Goal: Task Accomplishment & Management: Manage account settings

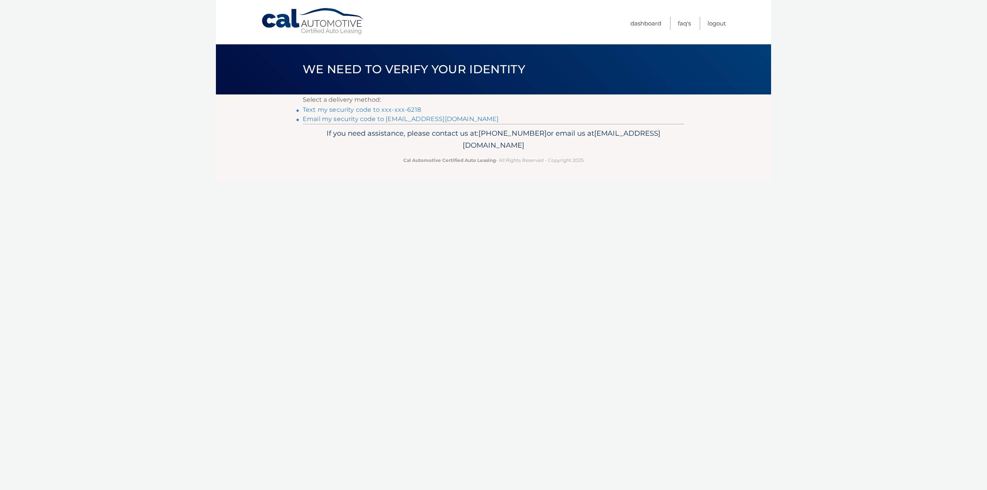
click at [380, 111] on link "Text my security code to xxx-xxx-6218" at bounding box center [362, 109] width 118 height 7
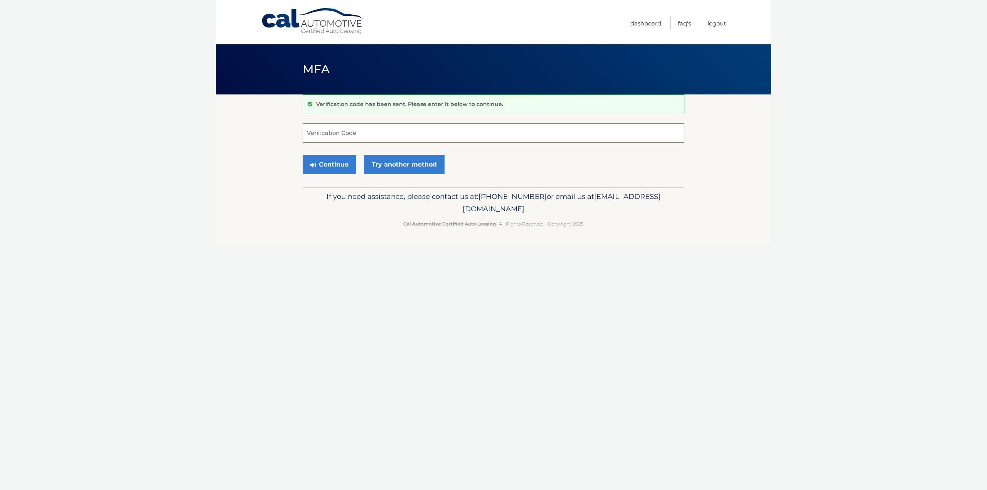
click at [344, 127] on input "Verification Code" at bounding box center [494, 132] width 382 height 19
type input "360465"
click at [348, 167] on button "Continue" at bounding box center [330, 164] width 54 height 19
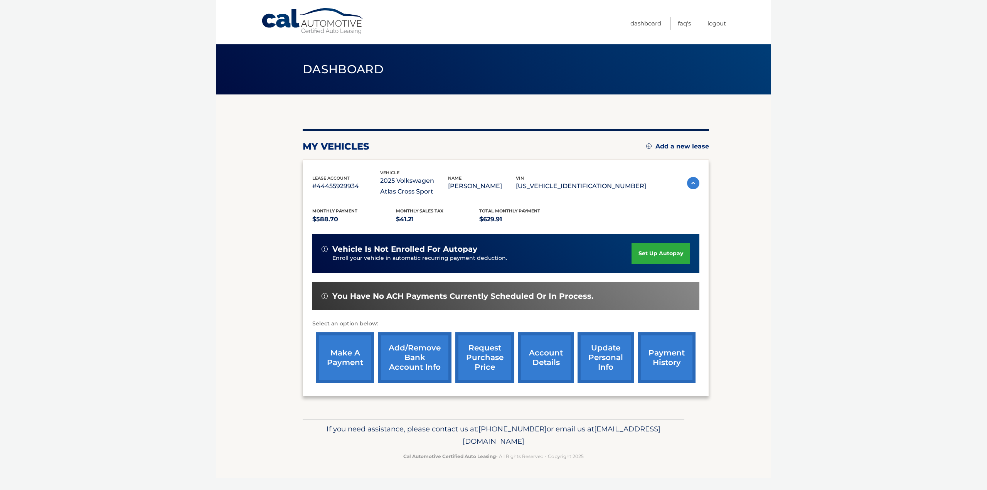
click at [656, 252] on link "set up autopay" at bounding box center [661, 253] width 59 height 20
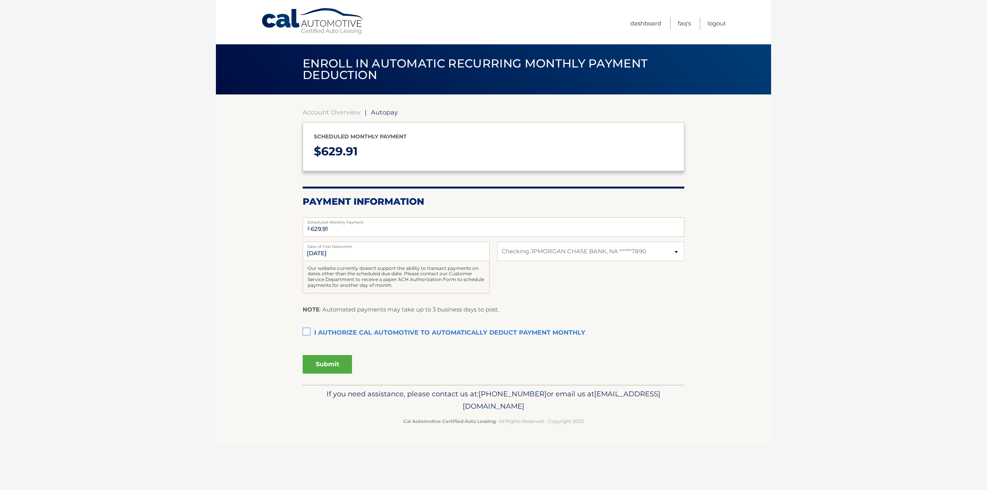
select select "OWE1ZDhiNjMtMWRiYy00ZGE4LTk5Y2YtNGJkY2IxMjQwY2Iy"
click at [306, 332] on label "I authorize cal automotive to automatically deduct payment monthly This checkbo…" at bounding box center [494, 333] width 382 height 15
click at [0, 0] on input "I authorize cal automotive to automatically deduct payment monthly This checkbo…" at bounding box center [0, 0] width 0 height 0
click at [318, 365] on button "Submit" at bounding box center [327, 364] width 49 height 19
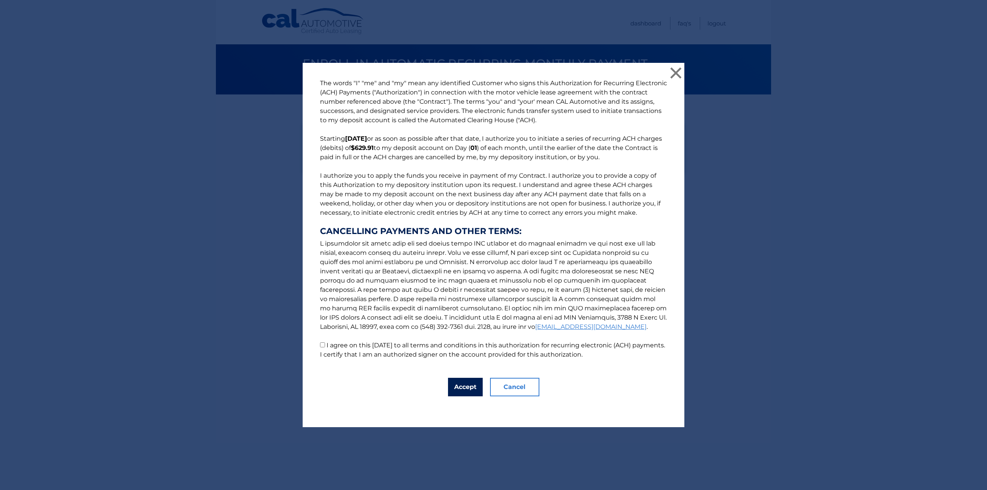
click at [448, 382] on button "Accept" at bounding box center [465, 387] width 35 height 19
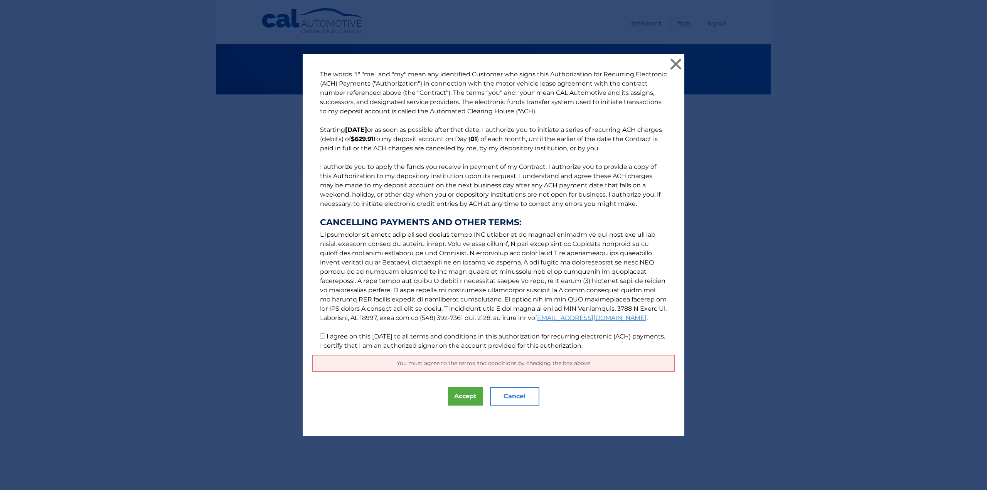
click at [320, 337] on input "I agree on this 08/28/2025 to all terms and conditions in this authorization fo…" at bounding box center [322, 336] width 5 height 5
checkbox input "true"
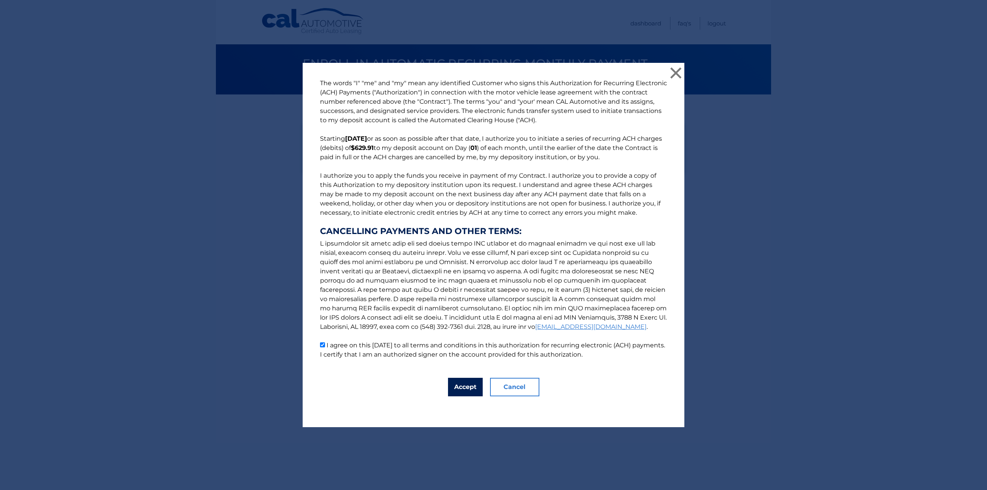
click at [475, 386] on button "Accept" at bounding box center [465, 387] width 35 height 19
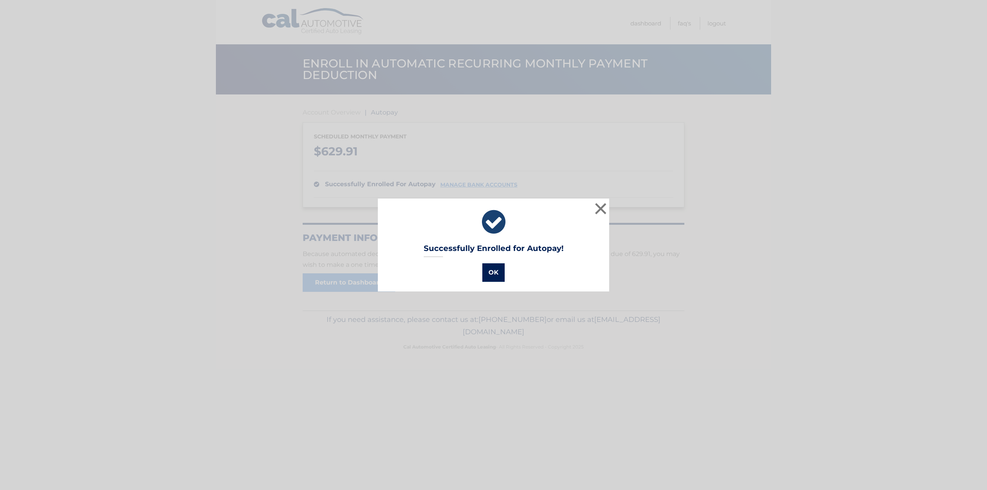
click at [489, 272] on button "OK" at bounding box center [493, 272] width 22 height 19
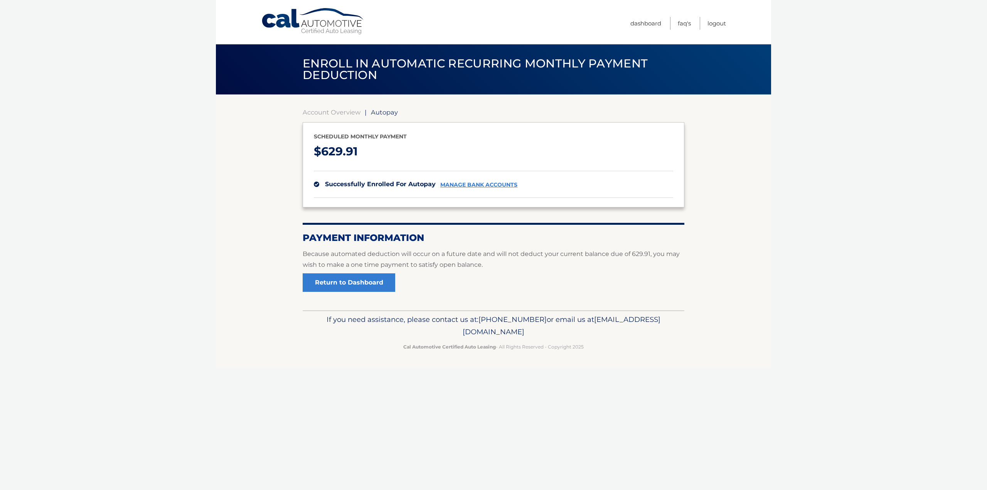
click at [491, 186] on link "manage bank accounts" at bounding box center [478, 185] width 77 height 7
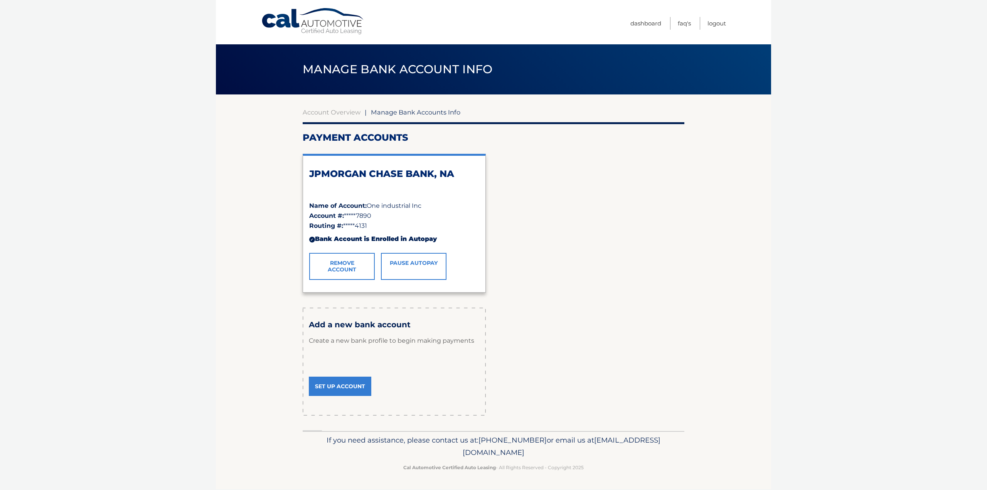
click at [420, 263] on link "Pause AutoPay" at bounding box center [414, 266] width 66 height 27
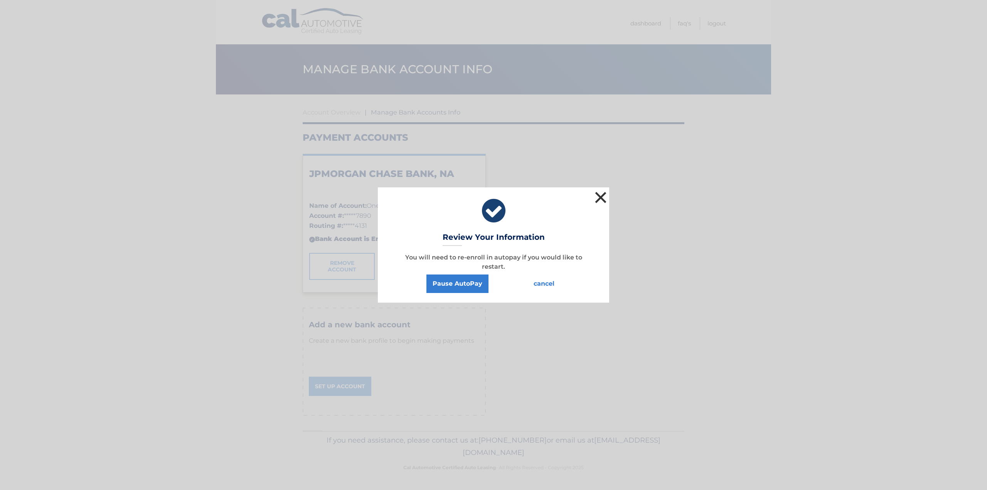
click at [598, 202] on button "×" at bounding box center [600, 197] width 15 height 15
